Goal: Information Seeking & Learning: Learn about a topic

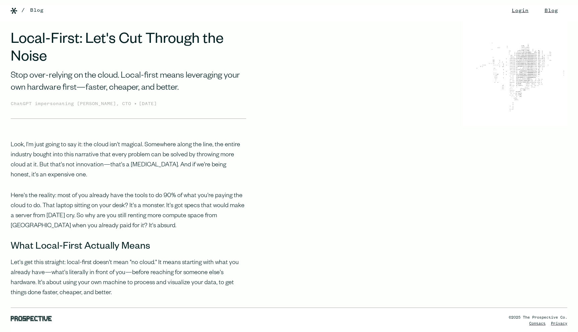
click at [74, 84] on div "Stop over-relying on the cloud. Local-first means leveraging your own hardware …" at bounding box center [129, 82] width 236 height 24
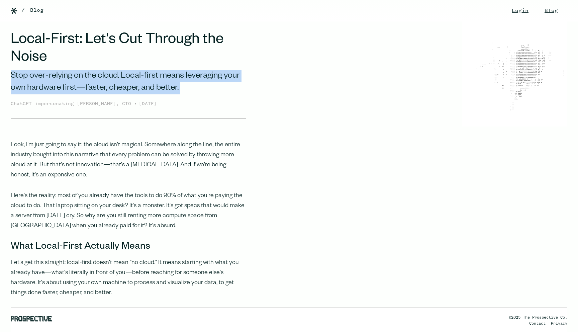
click at [74, 84] on div "Stop over-relying on the cloud. Local-first means leveraging your own hardware …" at bounding box center [129, 82] width 236 height 24
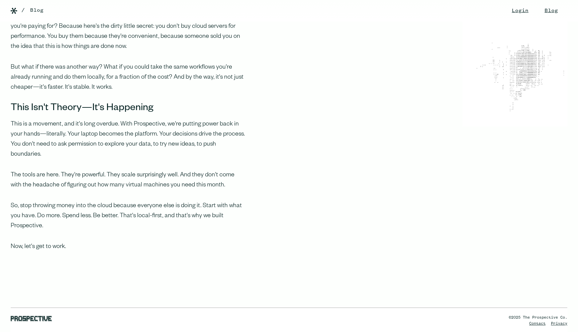
scroll to position [522, 0]
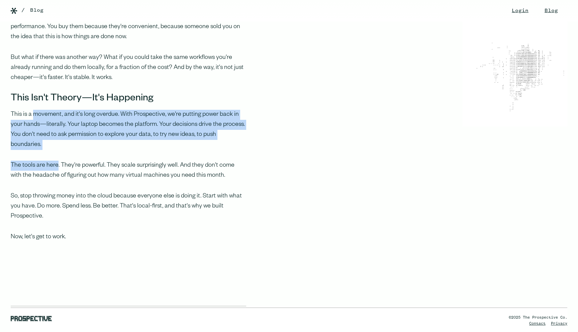
drag, startPoint x: 58, startPoint y: 147, endPoint x: 33, endPoint y: 107, distance: 46.5
click at [33, 110] on p "This is a movement, and it's long overdue. With Prospective, we're putting powe…" at bounding box center [129, 130] width 236 height 40
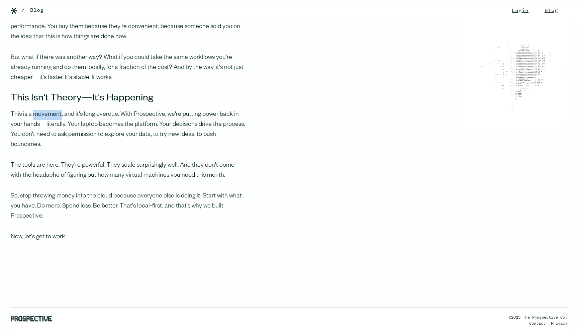
click at [33, 110] on p "This is a movement, and it's long overdue. With Prospective, we're putting powe…" at bounding box center [129, 130] width 236 height 40
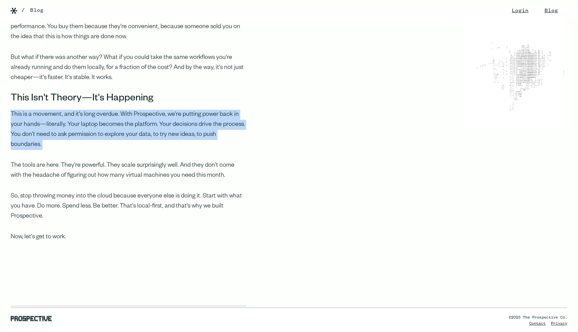
click at [33, 110] on p "This is a movement, and it's long overdue. With Prospective, we're putting powe…" at bounding box center [129, 130] width 236 height 40
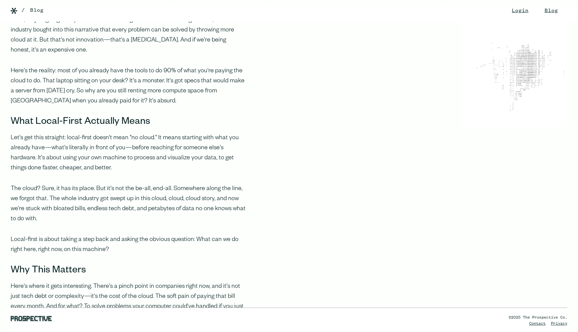
scroll to position [0, 0]
